Goal: Manage account settings

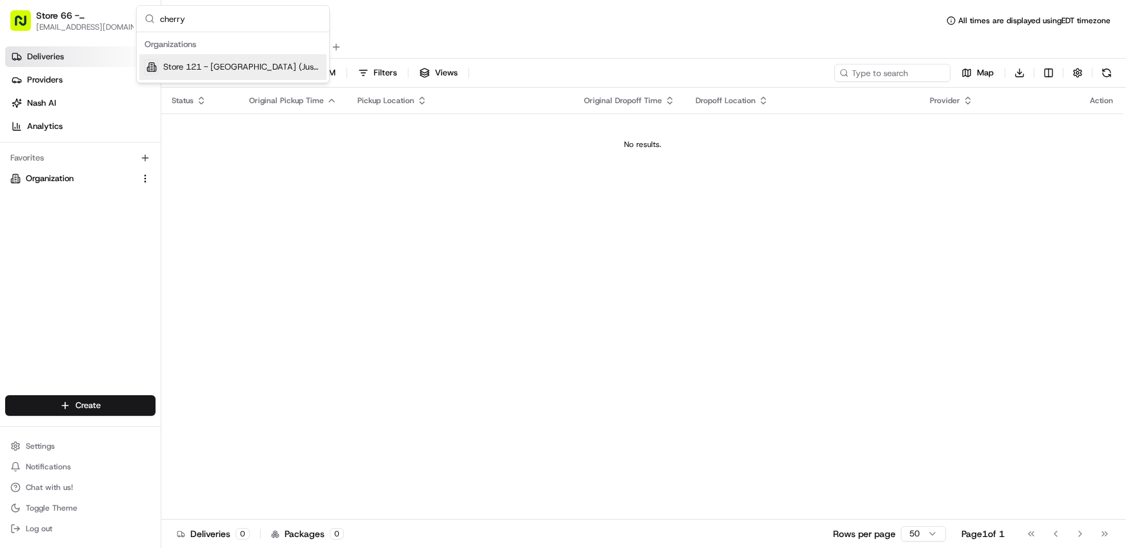
type input "cherry"
click at [185, 63] on span "Store 121 - [GEOGRAPHIC_DATA] (Just Salad)" at bounding box center [242, 67] width 158 height 12
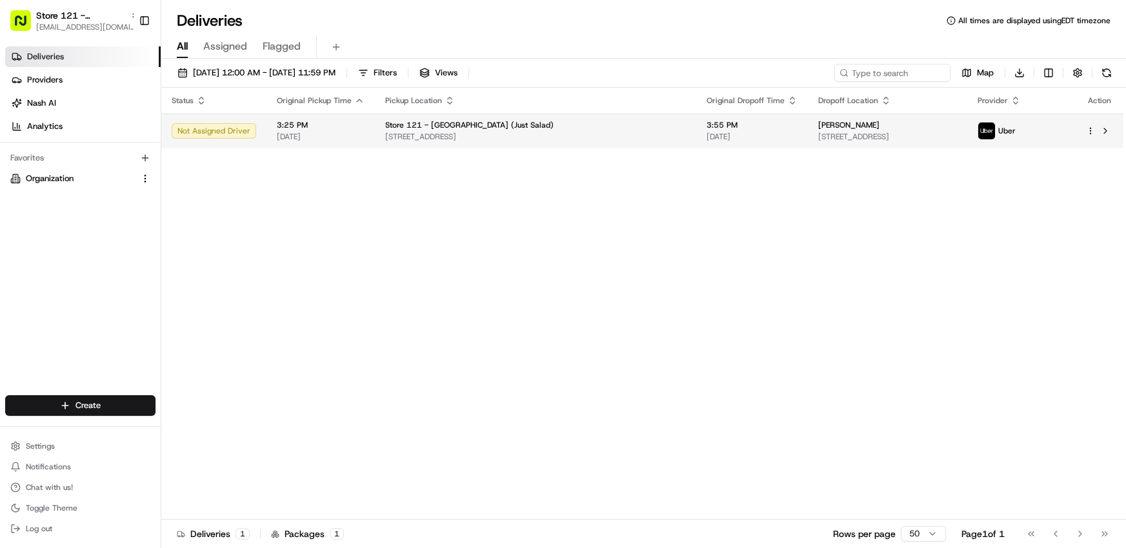
click at [1092, 130] on html "Store 121 - [GEOGRAPHIC_DATA] (Just Salad) [EMAIL_ADDRESS][DOMAIN_NAME] Toggle …" at bounding box center [563, 274] width 1126 height 548
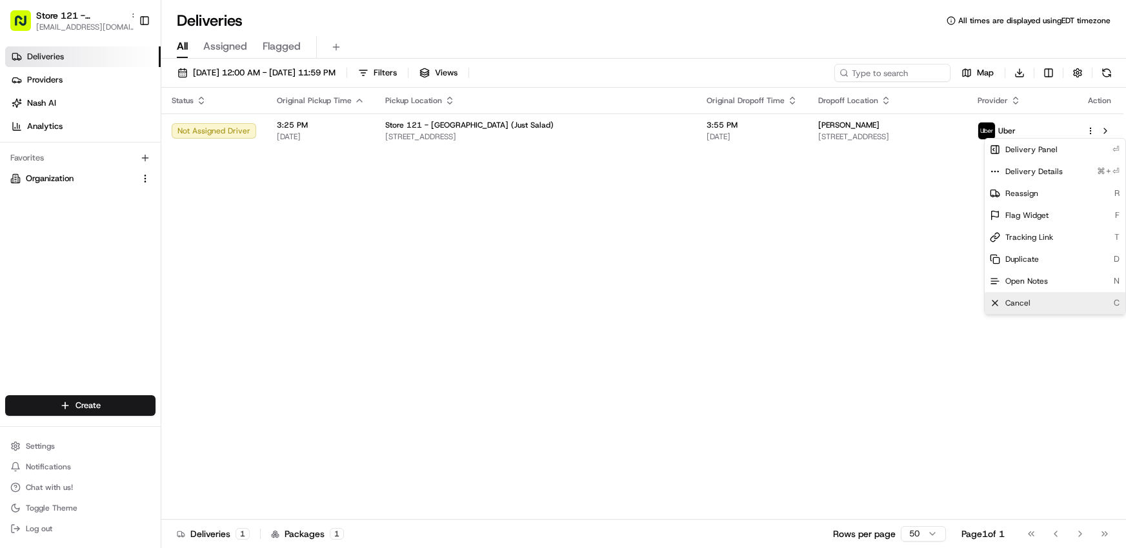
click at [1043, 299] on div "Cancel C" at bounding box center [1055, 303] width 141 height 22
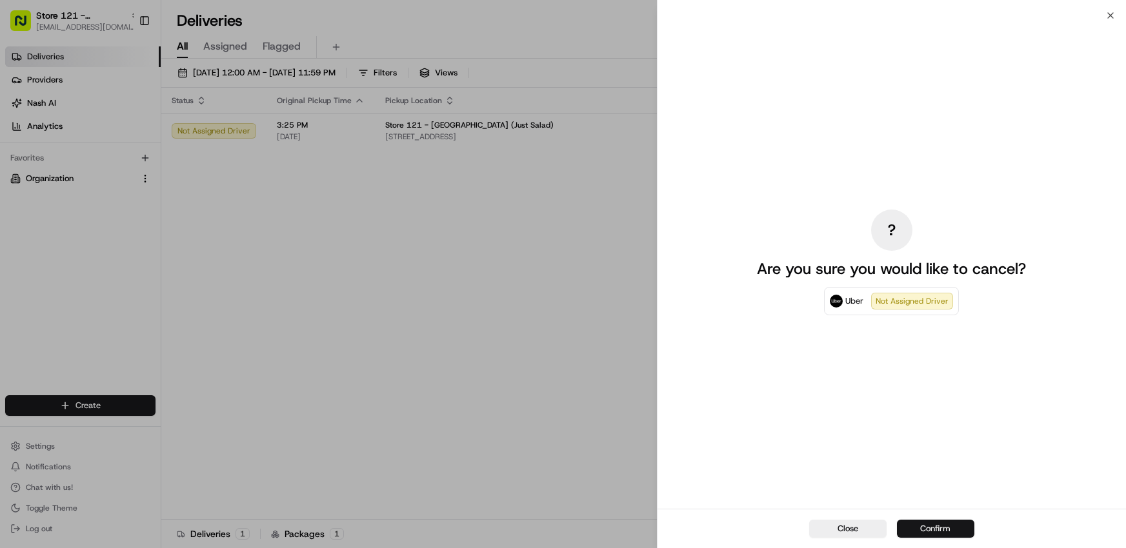
click at [915, 528] on button "Confirm" at bounding box center [935, 529] width 77 height 18
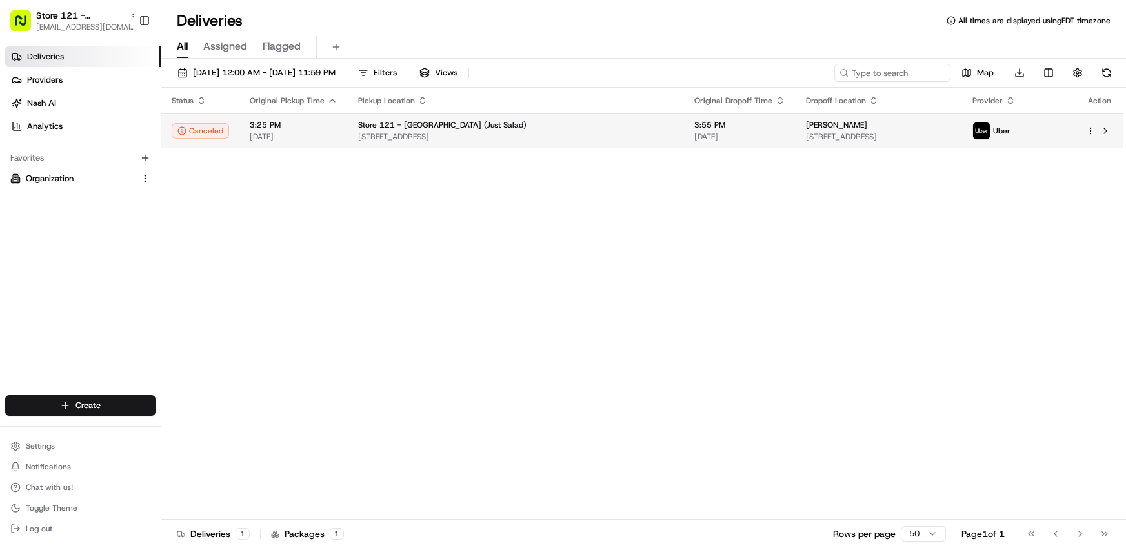
click at [1090, 130] on html "Store 121 - [GEOGRAPHIC_DATA] (Just Salad) [EMAIL_ADDRESS][DOMAIN_NAME] Toggle …" at bounding box center [563, 274] width 1126 height 548
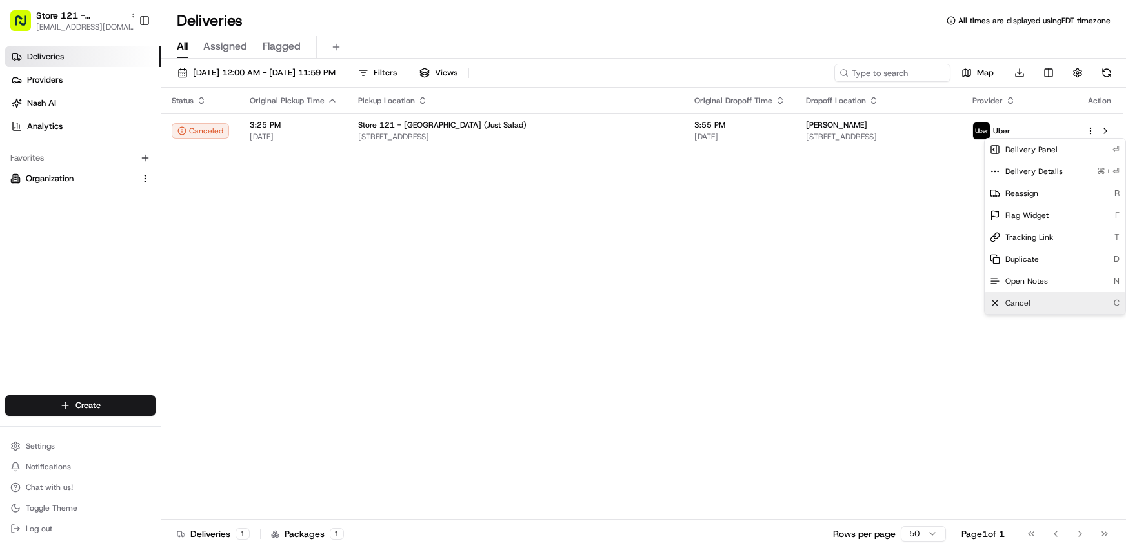
click at [1050, 301] on div "Cancel C" at bounding box center [1055, 303] width 141 height 22
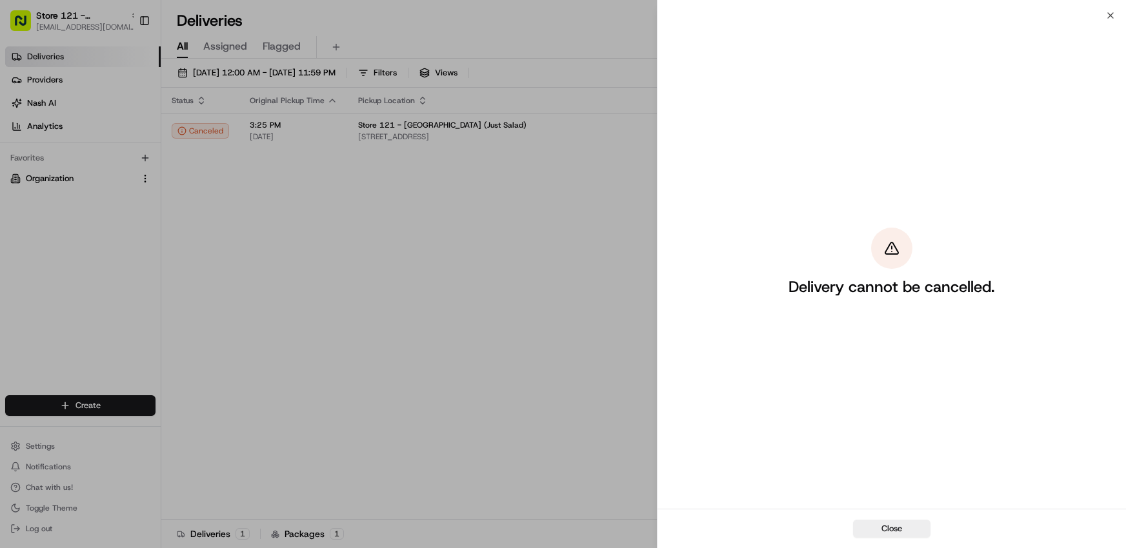
drag, startPoint x: 263, startPoint y: 226, endPoint x: 592, endPoint y: 103, distance: 351.4
